Goal: Information Seeking & Learning: Understand process/instructions

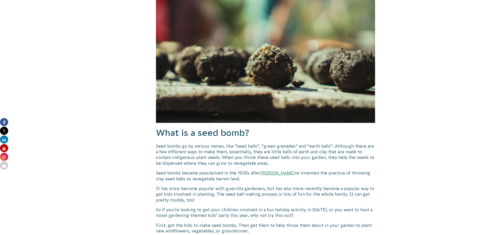
scroll to position [254, 0]
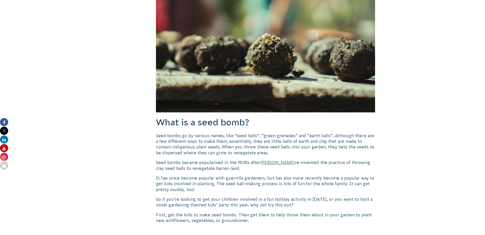
click at [222, 152] on p "Seed bombs go by various names, like “seed balls”, “green grenades” and “earth …" at bounding box center [266, 144] width 220 height 23
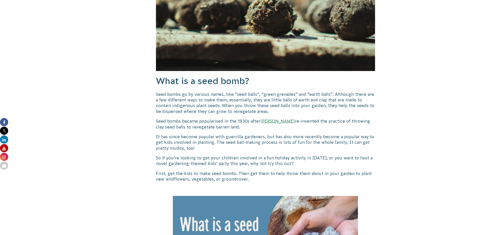
scroll to position [305, 0]
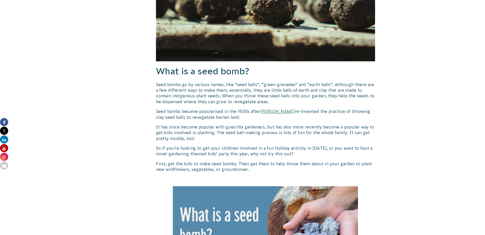
click at [160, 89] on p "Seed bombs go by various names, like “seed balls”, “green grenades” and “earth …" at bounding box center [266, 93] width 220 height 23
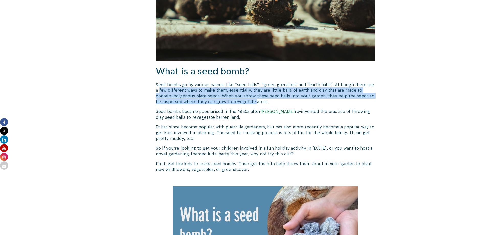
drag, startPoint x: 160, startPoint y: 89, endPoint x: 247, endPoint y: 100, distance: 88.0
click at [247, 100] on p "Seed bombs go by various names, like “seed balls”, “green grenades” and “earth …" at bounding box center [266, 93] width 220 height 23
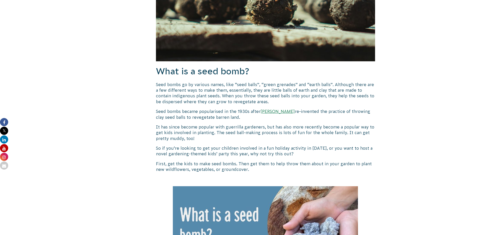
drag, startPoint x: 247, startPoint y: 100, endPoint x: 251, endPoint y: 100, distance: 3.8
click at [251, 100] on p "Seed bombs go by various names, like “seed balls”, “green grenades” and “earth …" at bounding box center [266, 93] width 220 height 23
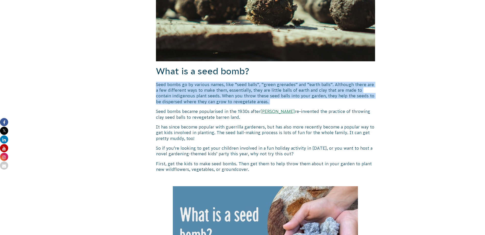
drag, startPoint x: 251, startPoint y: 100, endPoint x: 262, endPoint y: 100, distance: 10.7
click at [262, 100] on p "Seed bombs go by various names, like “seed balls”, “green grenades” and “earth …" at bounding box center [266, 93] width 220 height 23
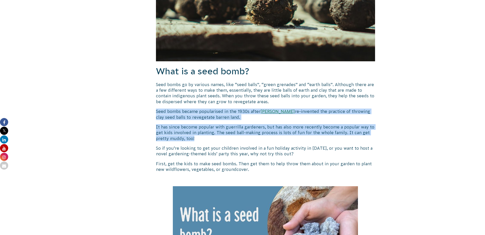
drag, startPoint x: 262, startPoint y: 100, endPoint x: 270, endPoint y: 138, distance: 38.5
click at [270, 138] on p "It has since become popular with guerrilla gardeners, but has also more recentl…" at bounding box center [266, 132] width 220 height 17
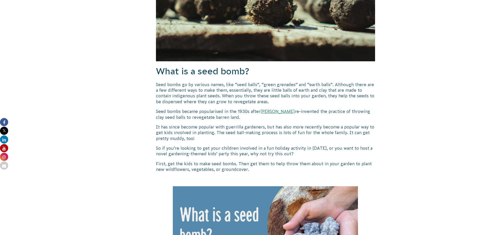
click at [270, 138] on p "It has since become popular with guerrilla gardeners, but has also more recentl…" at bounding box center [266, 132] width 220 height 17
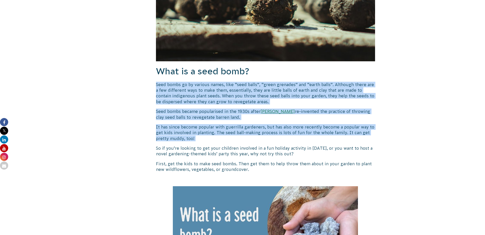
drag, startPoint x: 270, startPoint y: 138, endPoint x: 154, endPoint y: 94, distance: 123.9
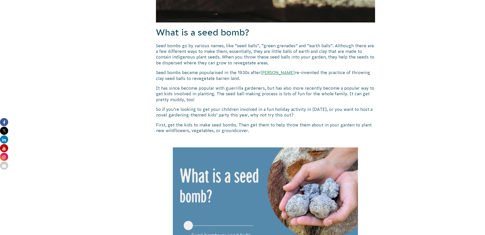
scroll to position [356, 0]
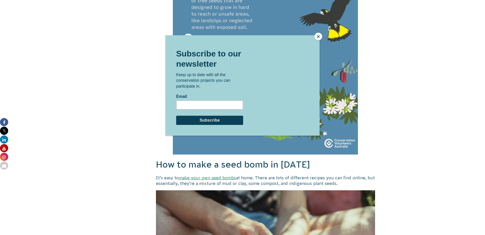
scroll to position [714, 0]
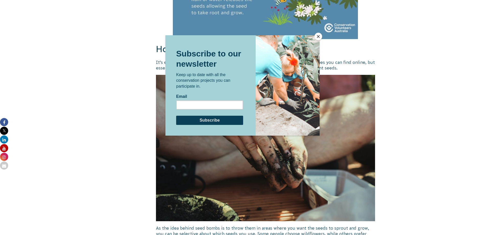
click at [318, 35] on button "Close" at bounding box center [319, 37] width 8 height 8
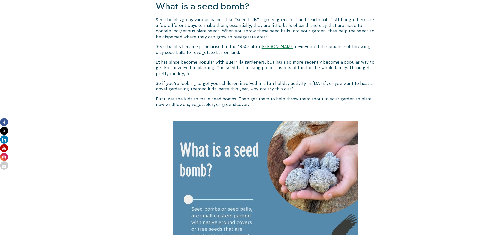
scroll to position [279, 0]
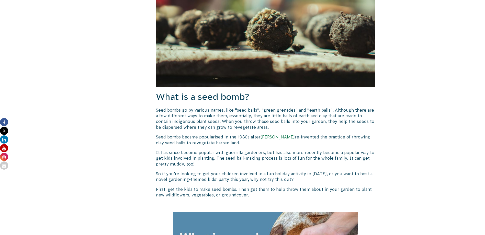
click at [186, 122] on p "Seed bombs go by various names, like “seed balls”, “green grenades” and “earth …" at bounding box center [266, 118] width 220 height 23
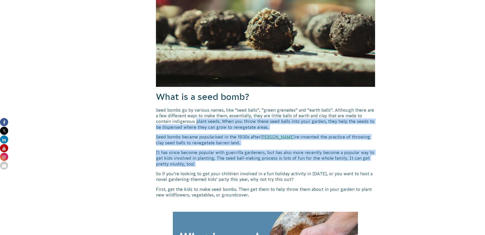
drag, startPoint x: 186, startPoint y: 122, endPoint x: 259, endPoint y: 163, distance: 83.9
click at [259, 163] on p "It has since become popular with guerrilla gardeners, but has also more recentl…" at bounding box center [266, 158] width 220 height 17
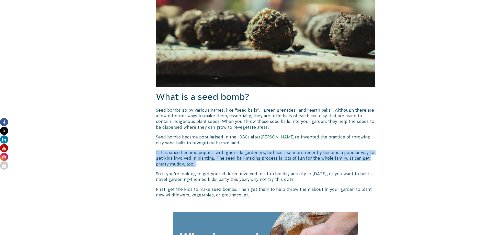
drag, startPoint x: 259, startPoint y: 163, endPoint x: 153, endPoint y: 154, distance: 107.3
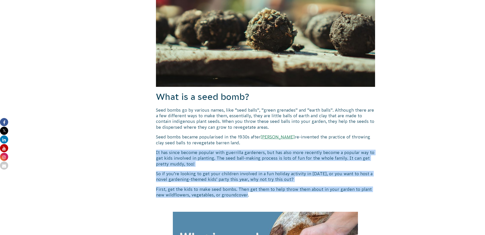
drag, startPoint x: 153, startPoint y: 154, endPoint x: 240, endPoint y: 193, distance: 95.8
click at [240, 193] on p "First, get the kids to make seed bombs. Then get them to help throw them about …" at bounding box center [266, 193] width 220 height 12
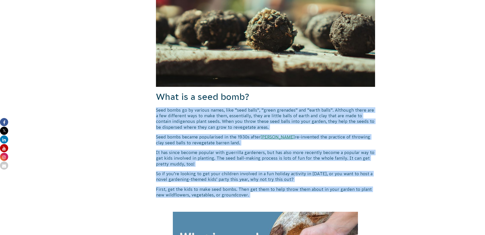
drag, startPoint x: 184, startPoint y: 186, endPoint x: 180, endPoint y: 112, distance: 74.3
click at [180, 112] on p "Seed bombs go by various names, like “seed balls”, “green grenades” and “earth …" at bounding box center [266, 118] width 220 height 23
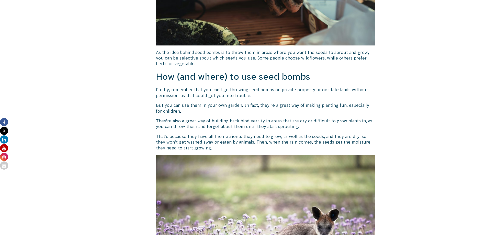
scroll to position [893, 0]
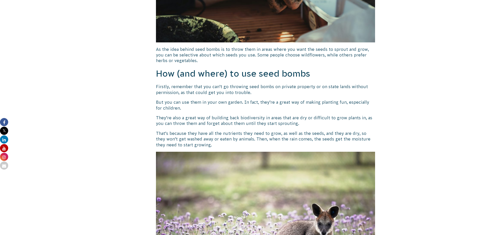
click at [157, 106] on p "But you can use them in your own garden. In fact, they’re a great way of making…" at bounding box center [266, 106] width 220 height 12
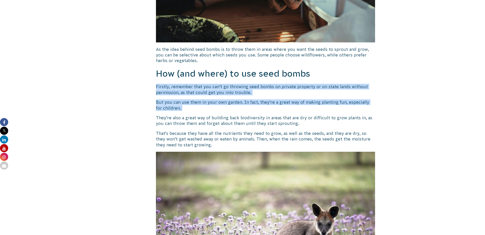
drag, startPoint x: 157, startPoint y: 106, endPoint x: 160, endPoint y: 81, distance: 25.1
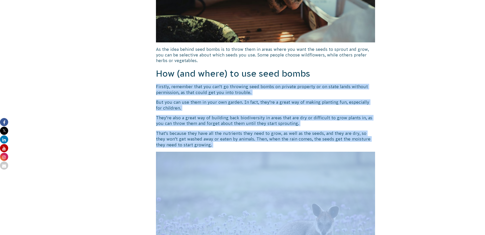
drag, startPoint x: 160, startPoint y: 81, endPoint x: 176, endPoint y: 131, distance: 52.4
click at [176, 131] on p "That’s because they have all the nutrients they need to grow, as well as the se…" at bounding box center [266, 139] width 220 height 17
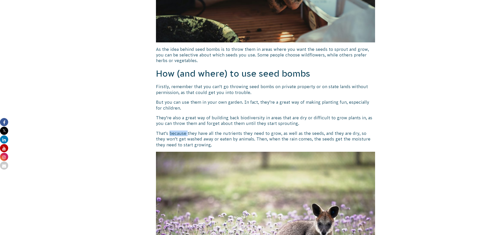
click at [176, 131] on p "That’s because they have all the nutrients they need to grow, as well as the se…" at bounding box center [266, 139] width 220 height 17
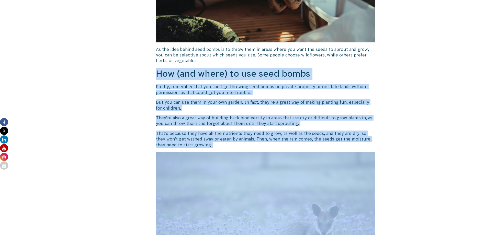
drag, startPoint x: 176, startPoint y: 131, endPoint x: 182, endPoint y: 67, distance: 64.0
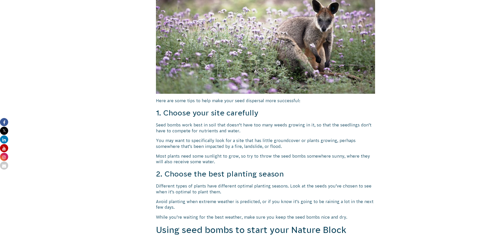
scroll to position [1124, 0]
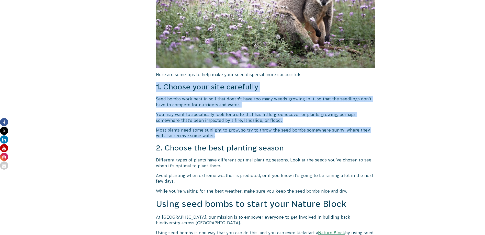
drag, startPoint x: 152, startPoint y: 87, endPoint x: 260, endPoint y: 134, distance: 118.1
click at [260, 134] on p "Most plants need some sunlight to grow, so try to throw the seed bombs somewher…" at bounding box center [266, 133] width 220 height 12
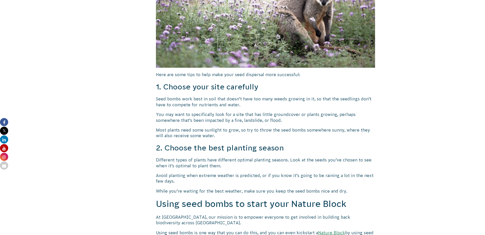
click at [260, 134] on p "Most plants need some sunlight to grow, so try to throw the seed bombs somewher…" at bounding box center [266, 133] width 220 height 12
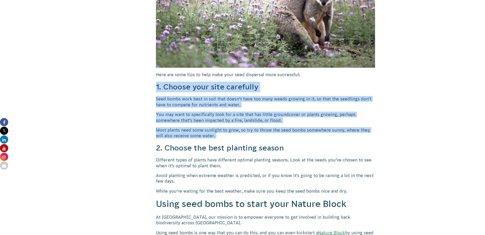
drag, startPoint x: 260, startPoint y: 134, endPoint x: 237, endPoint y: 92, distance: 47.9
click at [236, 91] on h3 "1. Choose your site carefully" at bounding box center [266, 87] width 220 height 10
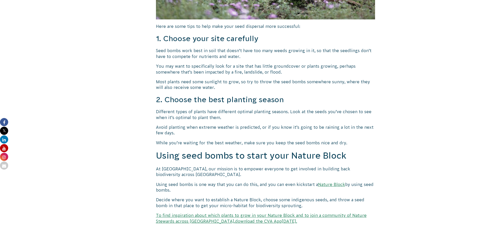
scroll to position [1200, 0]
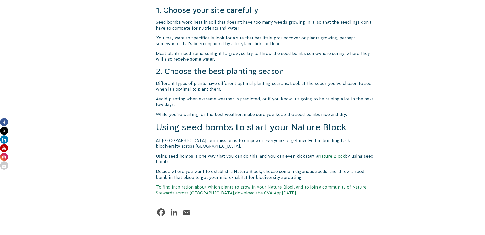
click at [175, 132] on h2 "Using seed bombs to start your Nature Block" at bounding box center [266, 128] width 220 height 12
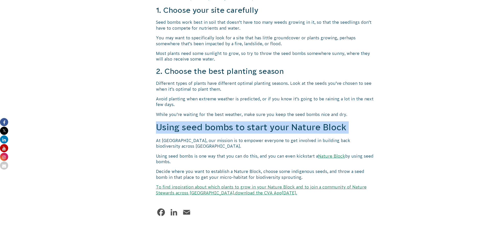
drag, startPoint x: 175, startPoint y: 132, endPoint x: 314, endPoint y: 133, distance: 138.5
click at [314, 133] on h2 "Using seed bombs to start your Nature Block" at bounding box center [266, 128] width 220 height 12
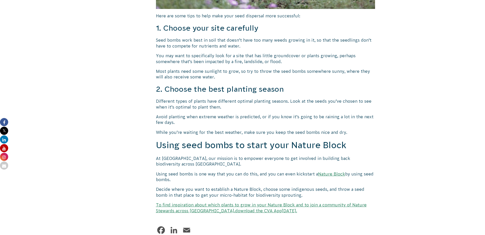
scroll to position [1175, 0]
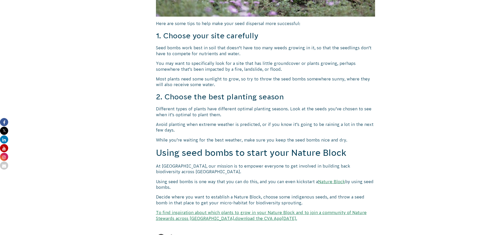
click at [241, 40] on h3 "1. Choose your site carefully" at bounding box center [266, 36] width 220 height 10
drag, startPoint x: 241, startPoint y: 40, endPoint x: 200, endPoint y: 39, distance: 41.2
click at [200, 39] on h3 "1. Choose your site carefully" at bounding box center [266, 36] width 220 height 10
click at [176, 38] on h3 "1. Choose your site carefully" at bounding box center [266, 36] width 220 height 10
